Goal: Transaction & Acquisition: Book appointment/travel/reservation

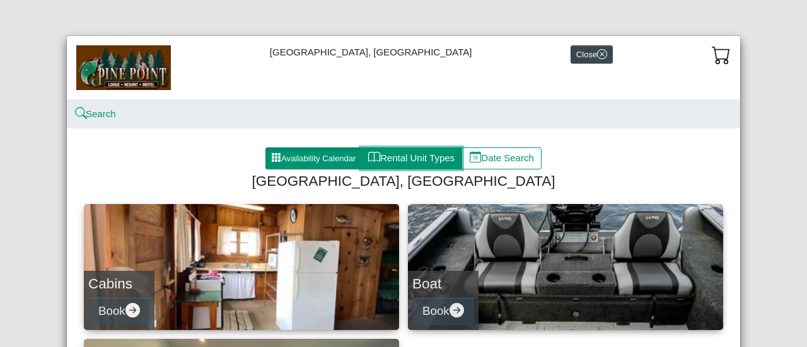
click at [410, 153] on button "Rental Unit Types" at bounding box center [412, 159] width 102 height 23
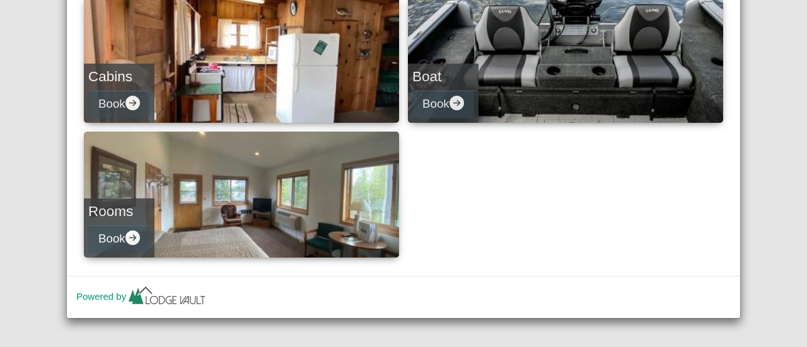
scroll to position [213, 0]
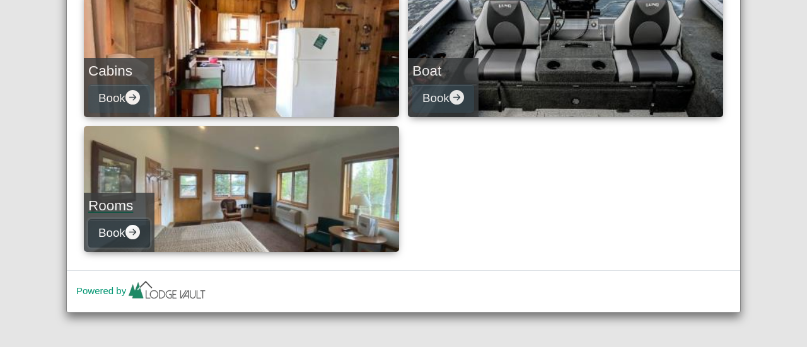
drag, startPoint x: 439, startPoint y: 154, endPoint x: 121, endPoint y: 228, distance: 326.8
click at [121, 228] on button "Book" at bounding box center [119, 233] width 62 height 28
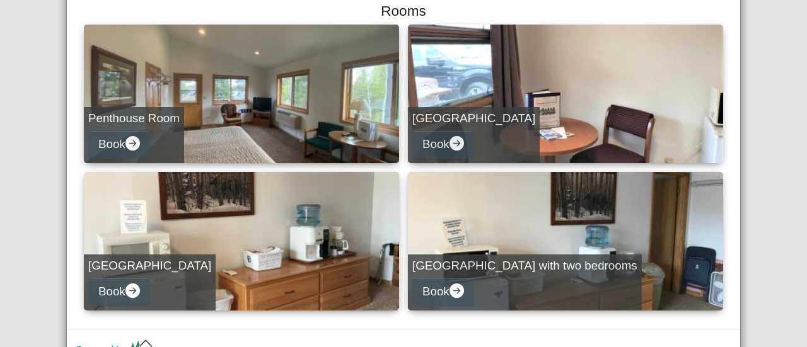
scroll to position [177, 0]
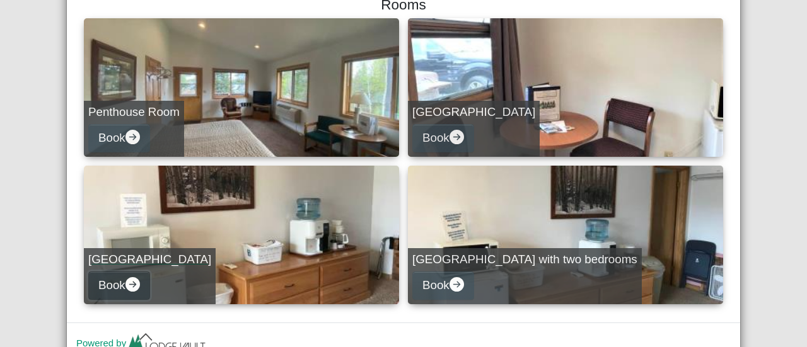
click at [129, 284] on icon "arrow right circle fill" at bounding box center [132, 284] width 15 height 15
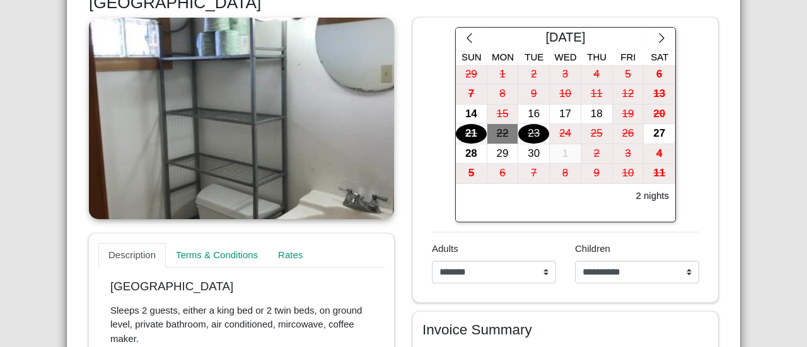
scroll to position [217, 0]
click at [656, 37] on icon "chevron right" at bounding box center [662, 39] width 12 height 12
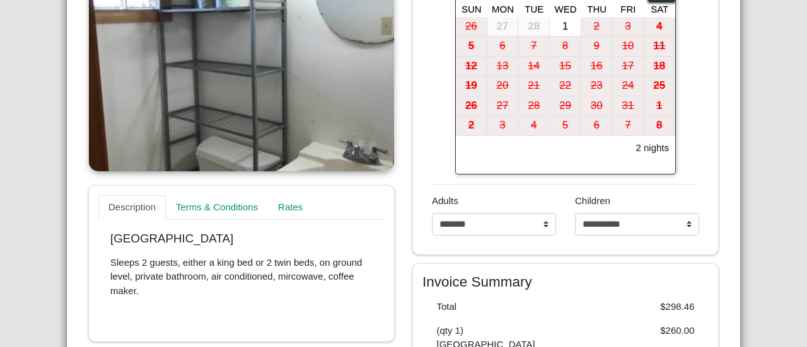
scroll to position [216, 0]
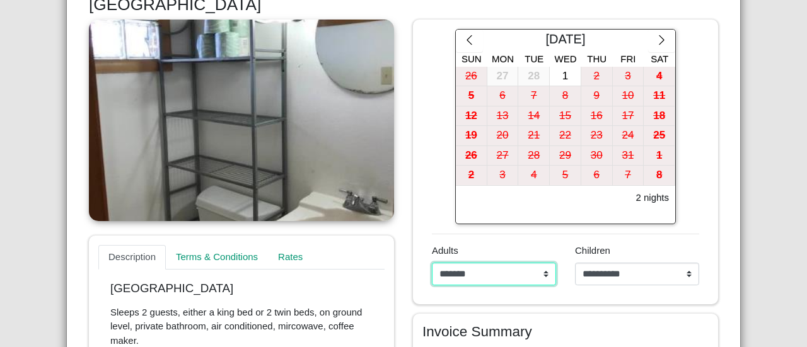
click at [459, 274] on select "**********" at bounding box center [494, 274] width 124 height 23
select select "*"
click at [432, 263] on select "**********" at bounding box center [494, 274] width 124 height 23
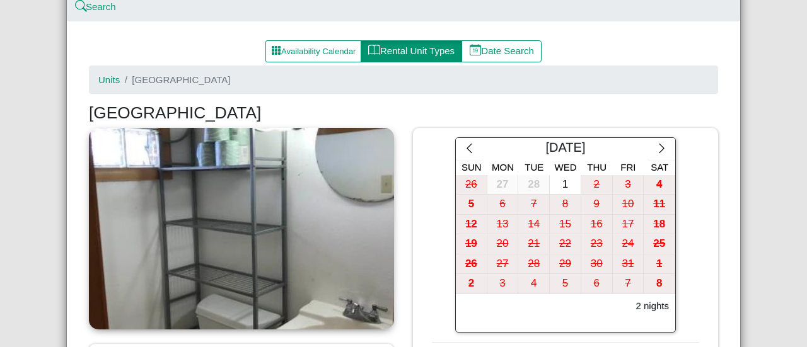
scroll to position [108, 0]
click at [660, 146] on icon "chevron right" at bounding box center [662, 148] width 12 height 12
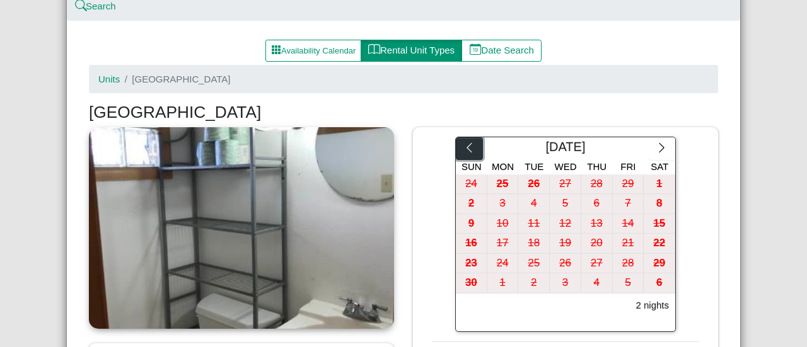
click at [470, 151] on button "button" at bounding box center [469, 148] width 27 height 23
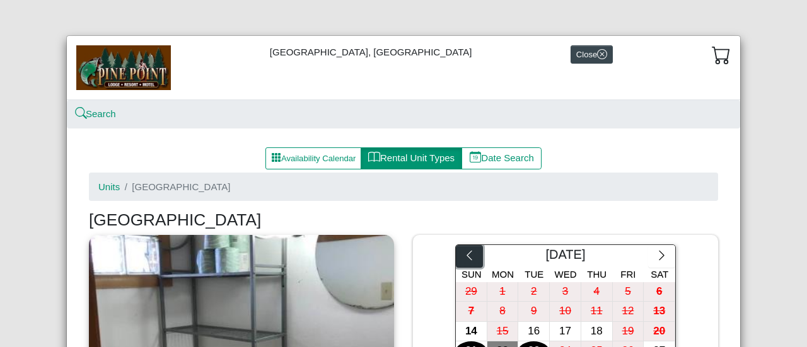
scroll to position [44, 0]
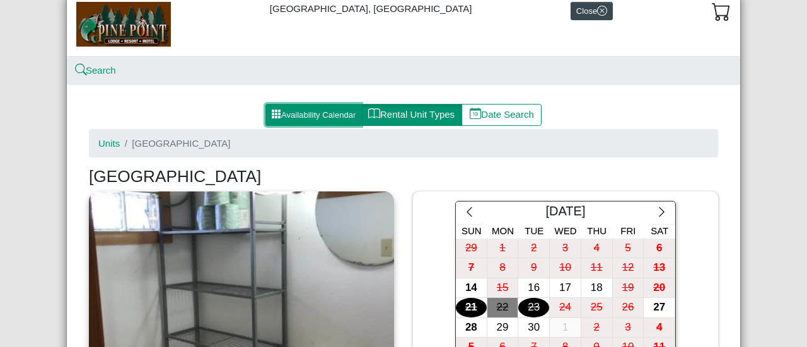
click at [328, 115] on button "Availability Calendar" at bounding box center [313, 115] width 96 height 23
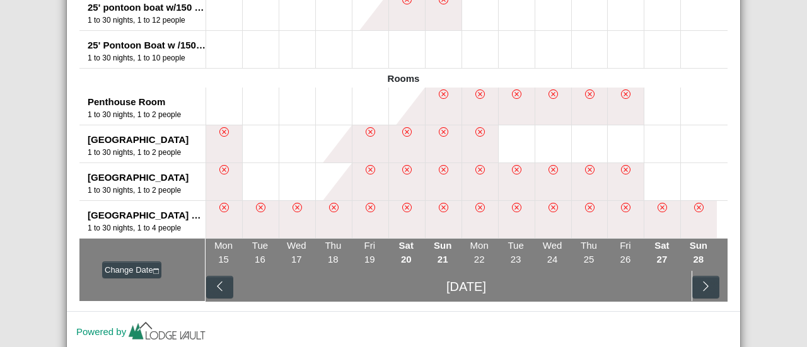
scroll to position [1059, 0]
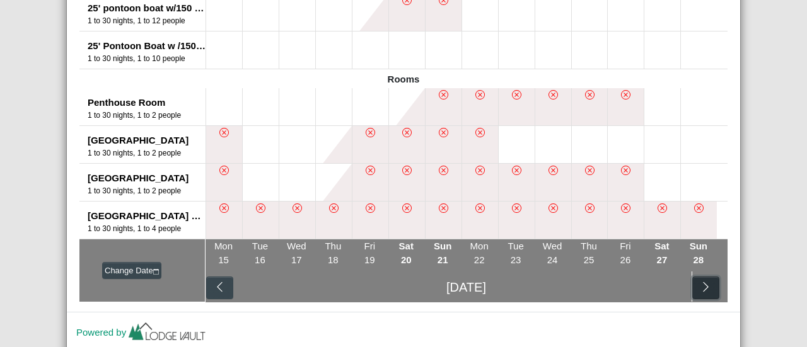
click at [700, 287] on icon "chevron right" at bounding box center [706, 287] width 12 height 12
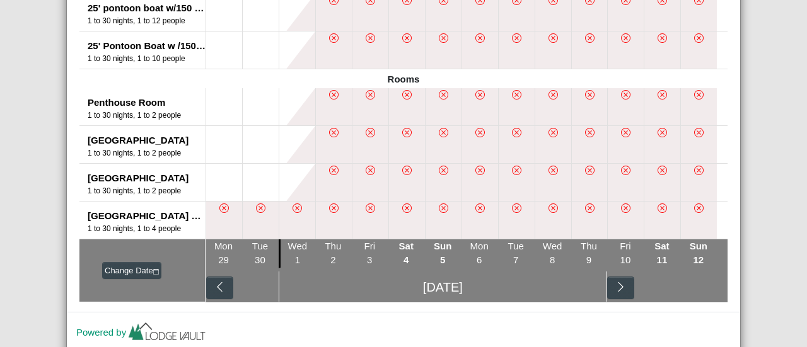
click at [700, 287] on div "[DATE]" at bounding box center [467, 287] width 522 height 32
click at [628, 283] on button "button" at bounding box center [620, 288] width 27 height 23
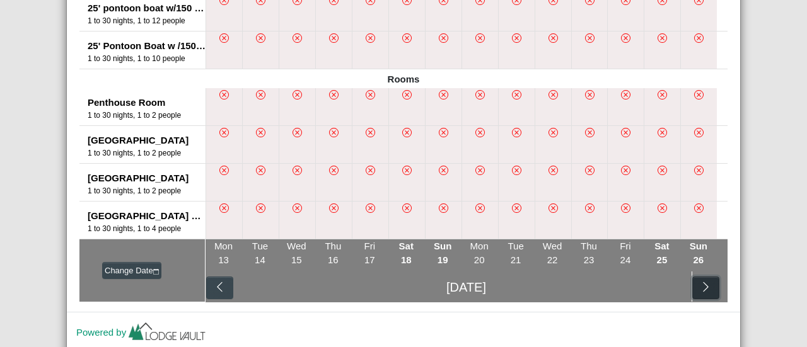
click at [699, 280] on button "button" at bounding box center [705, 288] width 27 height 23
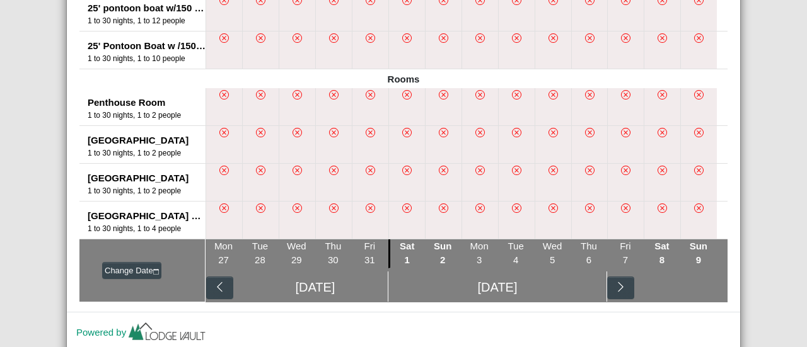
click at [699, 280] on div "[DATE] [DATE]" at bounding box center [467, 287] width 522 height 32
click at [624, 282] on button "button" at bounding box center [620, 288] width 27 height 23
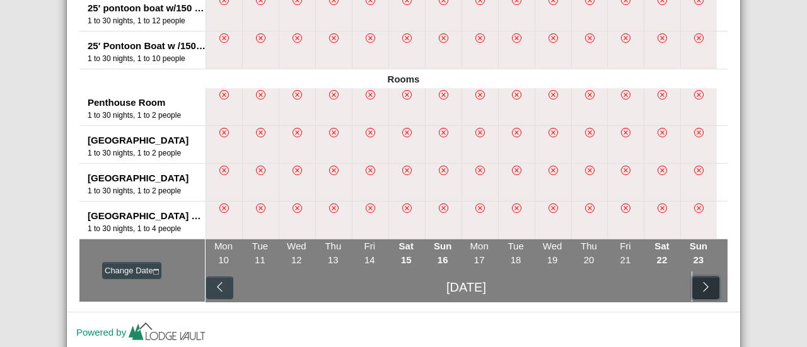
click at [700, 282] on icon "chevron right" at bounding box center [706, 287] width 12 height 12
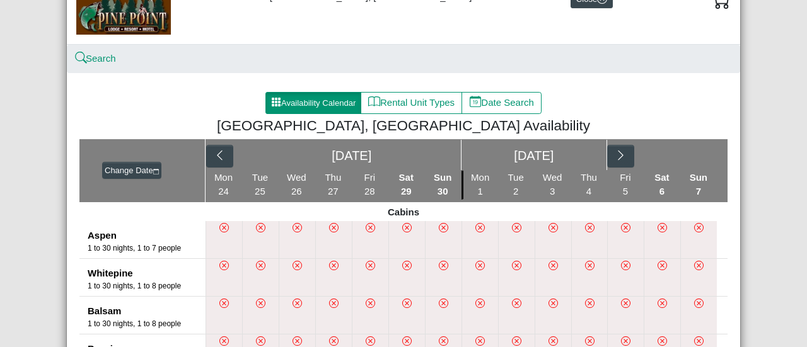
scroll to position [0, 0]
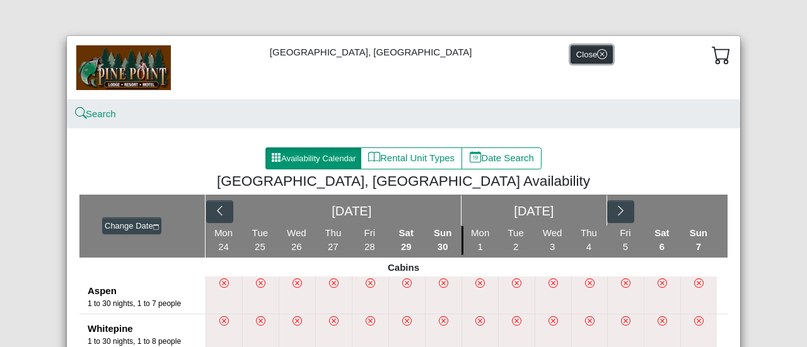
click at [572, 48] on button "Close" at bounding box center [592, 54] width 42 height 18
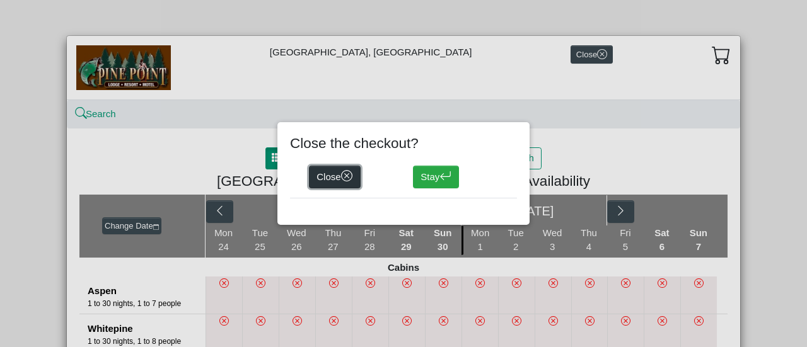
click at [339, 180] on button "Close" at bounding box center [335, 177] width 52 height 23
